Goal: Information Seeking & Learning: Find specific page/section

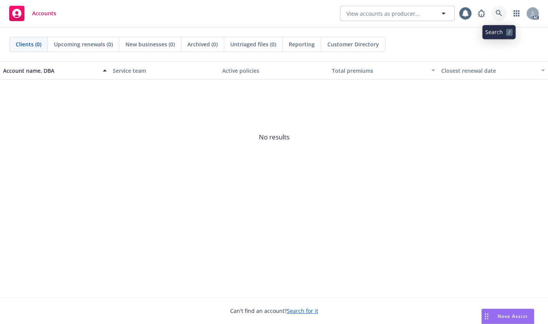
click at [499, 11] on icon at bounding box center [499, 13] width 7 height 7
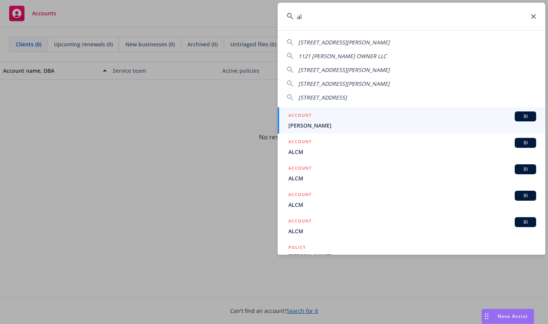
click at [313, 18] on input "al" at bounding box center [412, 17] width 268 height 28
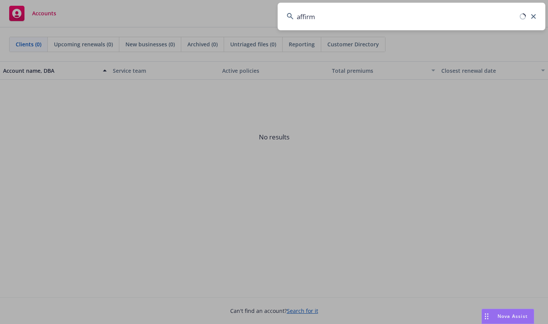
type input "affirm"
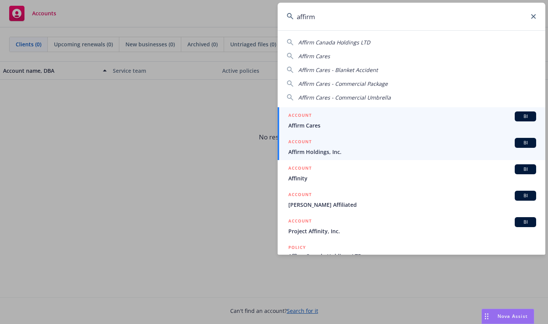
click at [292, 148] on span "Affirm Holdings, Inc." at bounding box center [413, 152] width 248 height 8
